Goal: Information Seeking & Learning: Learn about a topic

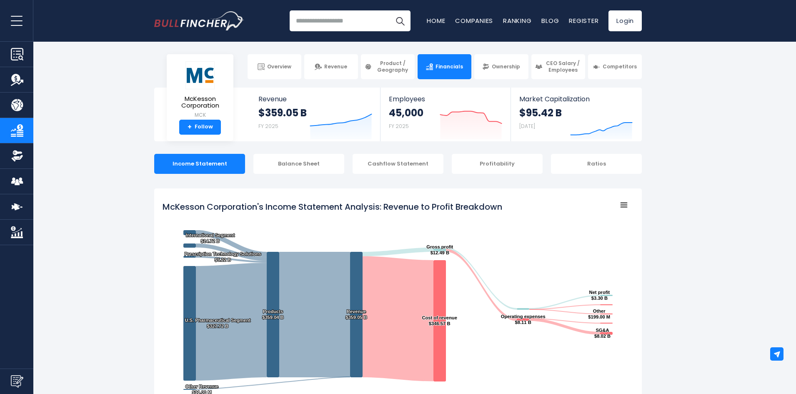
click at [425, 207] on tspan "McKesson Corporation's Income Statement Analysis: Revenue to Profit Breakdown" at bounding box center [331, 207] width 339 height 12
drag, startPoint x: 516, startPoint y: 206, endPoint x: 338, endPoint y: 205, distance: 177.4
click at [338, 205] on icon "Created with Highcharts 12.1.2 Chart context menu McKesson Corporation's Income…" at bounding box center [397, 301] width 471 height 208
drag, startPoint x: 159, startPoint y: 206, endPoint x: 270, endPoint y: 209, distance: 110.4
click at [270, 209] on div "McKesson Corporation's Income Statement Analysis: Revenue to Profit Breakdown C…" at bounding box center [397, 348] width 487 height 321
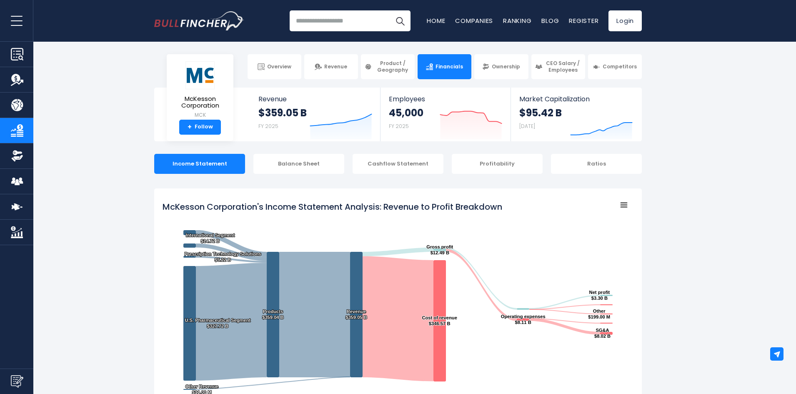
click at [282, 204] on tspan "McKesson Corporation's Income Statement Analysis: Revenue to Profit Breakdown" at bounding box center [331, 207] width 339 height 12
click at [283, 204] on tspan "McKesson Corporation's Income Statement Analysis: Revenue to Profit Breakdown" at bounding box center [331, 207] width 339 height 12
drag, startPoint x: 503, startPoint y: 206, endPoint x: 463, endPoint y: 208, distance: 40.0
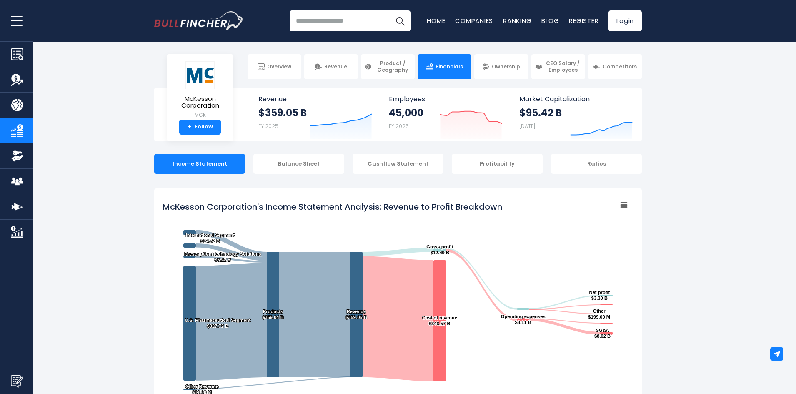
click at [463, 208] on tspan "McKesson Corporation's Income Statement Analysis: Revenue to Profit Breakdown" at bounding box center [331, 207] width 339 height 12
click at [493, 206] on tspan "McKesson Corporation's Income Statement Analysis: Revenue to Profit Breakdown" at bounding box center [331, 207] width 339 height 12
click at [502, 205] on tspan "McKesson Corporation's Income Statement Analysis: Revenue to Profit Breakdown" at bounding box center [331, 207] width 339 height 12
drag, startPoint x: 506, startPoint y: 208, endPoint x: 223, endPoint y: 207, distance: 282.8
click at [223, 207] on icon "Created with Highcharts 12.1.2 Chart context menu McKesson Corporation's Income…" at bounding box center [397, 301] width 471 height 208
